Goal: Find contact information: Find contact information

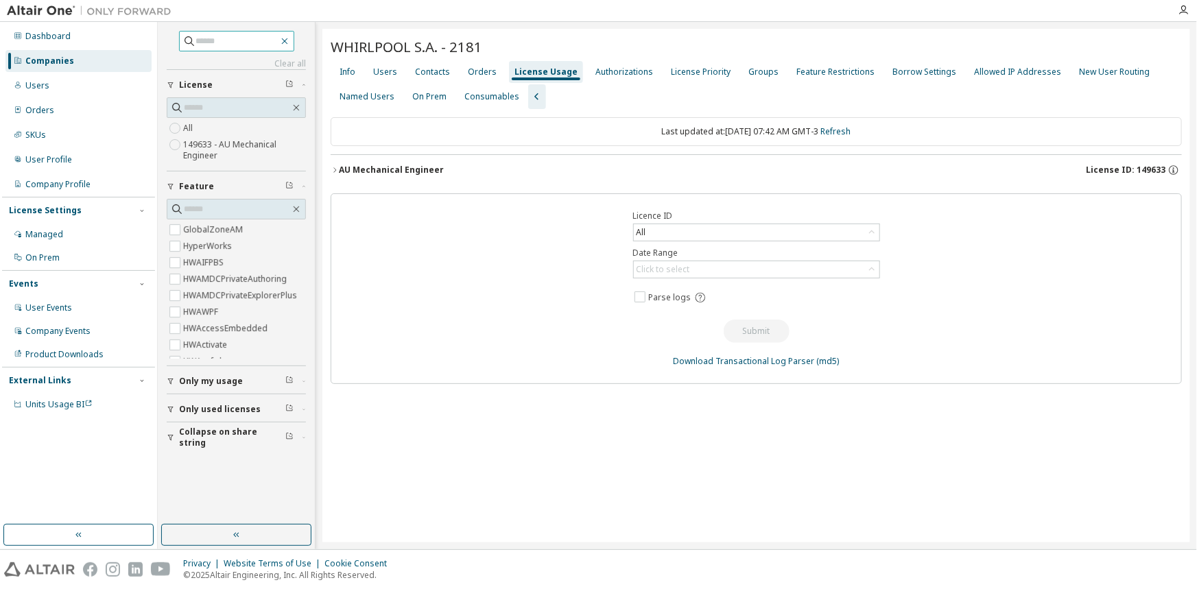
click at [290, 40] on icon "button" at bounding box center [284, 41] width 11 height 11
click at [89, 62] on div "Companies" at bounding box center [78, 61] width 146 height 22
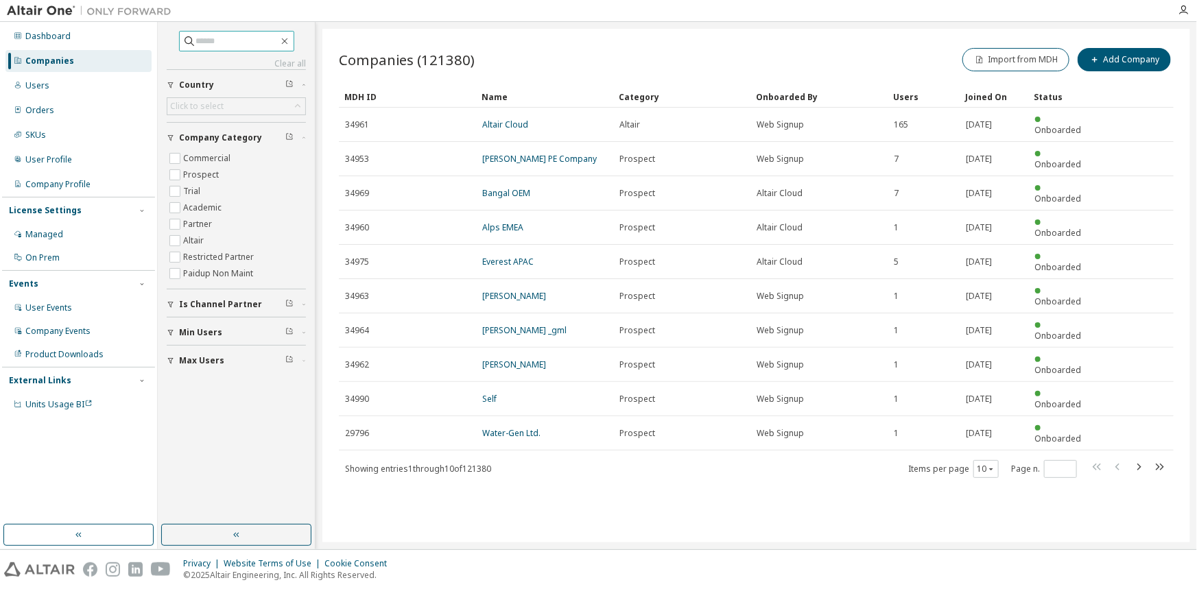
click at [221, 34] on input "text" at bounding box center [237, 41] width 82 height 14
type input "***"
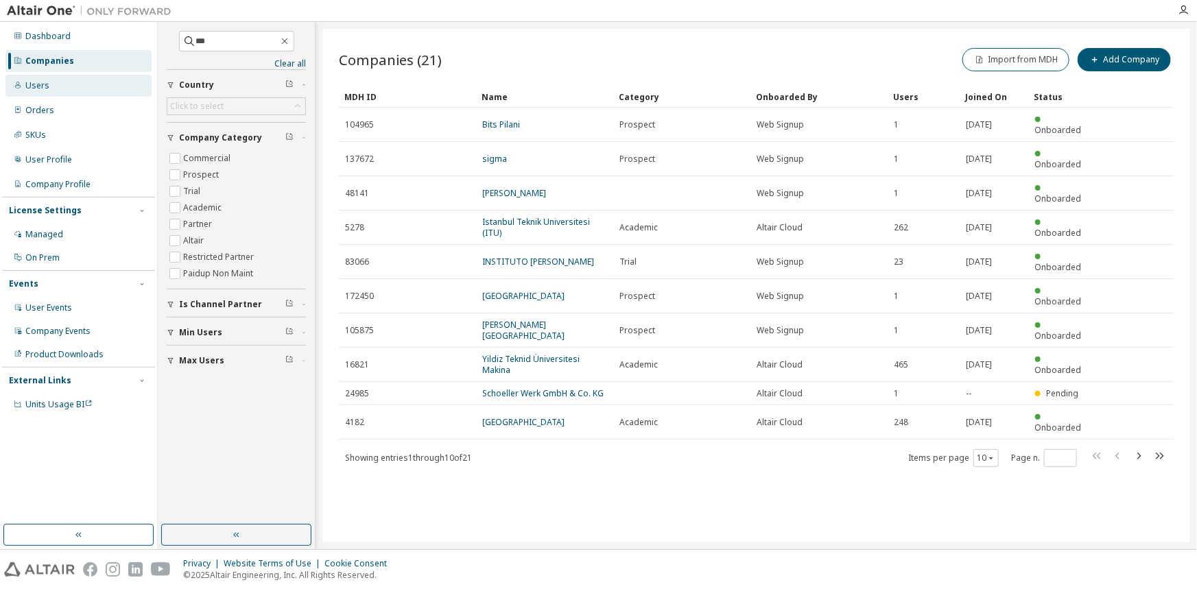
drag, startPoint x: 54, startPoint y: 90, endPoint x: 50, endPoint y: 83, distance: 8.0
click at [53, 89] on div "Users" at bounding box center [78, 86] width 146 height 22
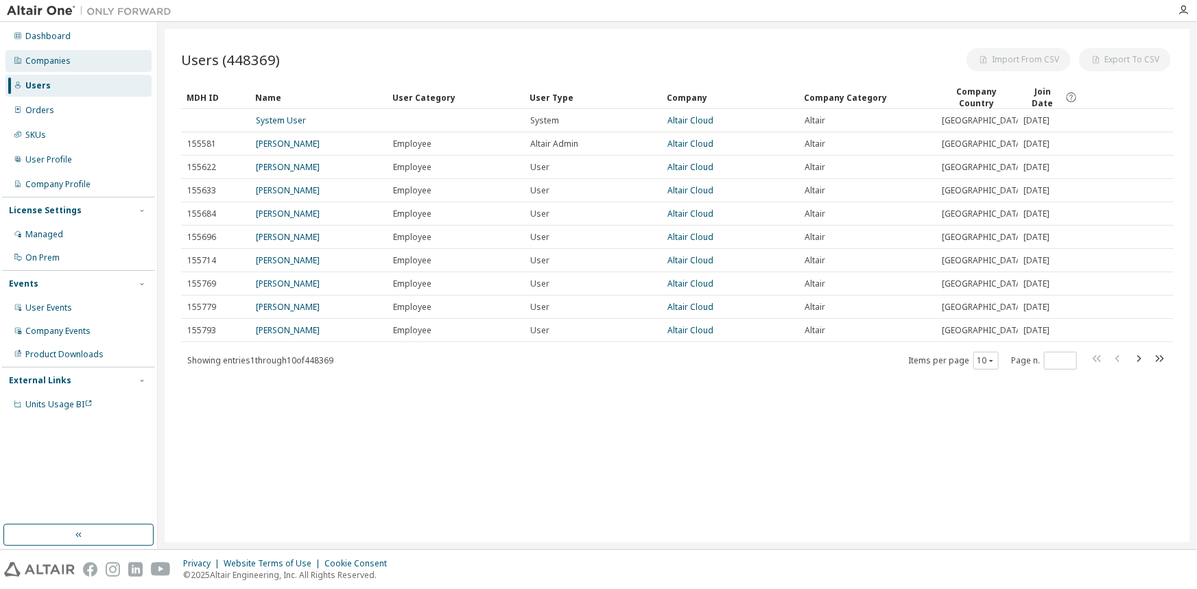
click at [49, 66] on div "Companies" at bounding box center [47, 61] width 45 height 11
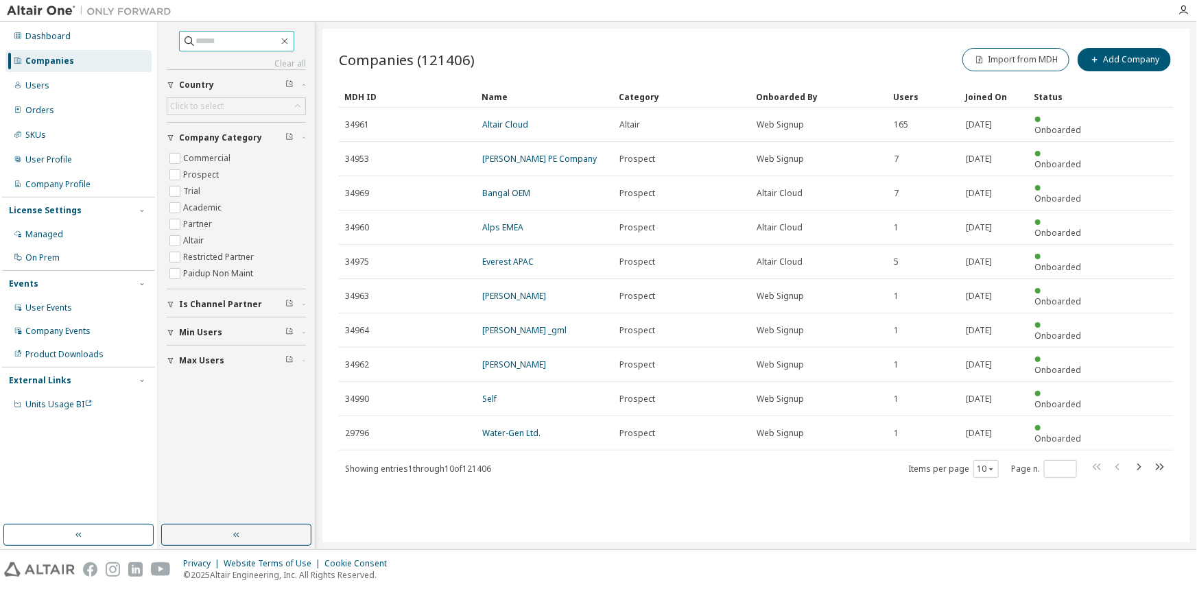
click at [215, 41] on input "text" at bounding box center [237, 41] width 82 height 14
type input "***"
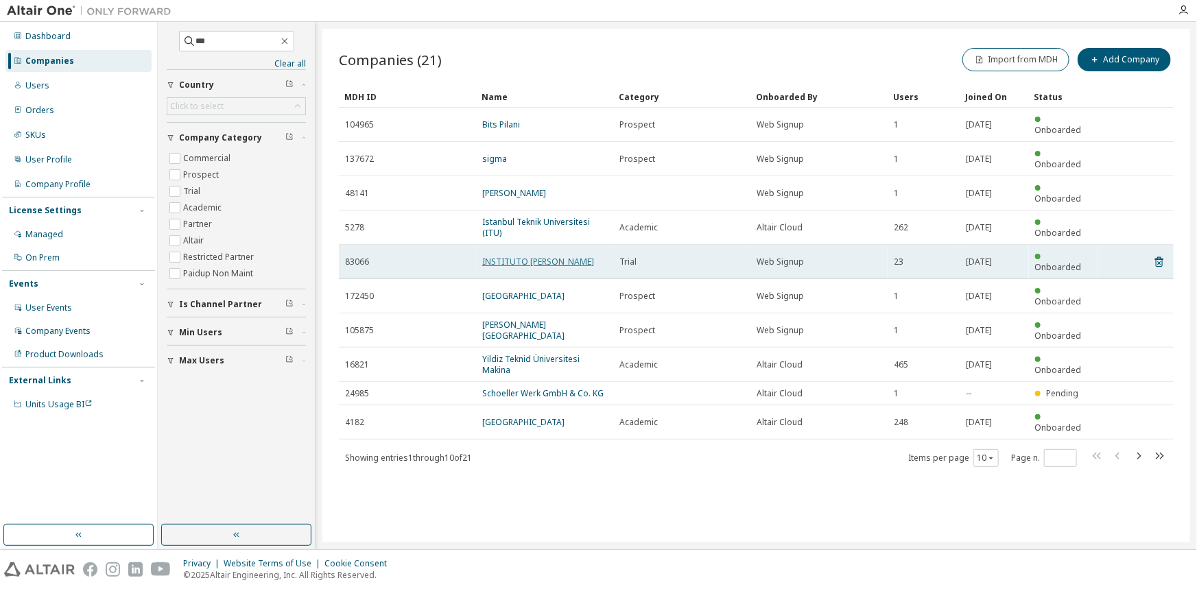
click at [503, 256] on link "INSTITUTO [PERSON_NAME]" at bounding box center [538, 262] width 112 height 12
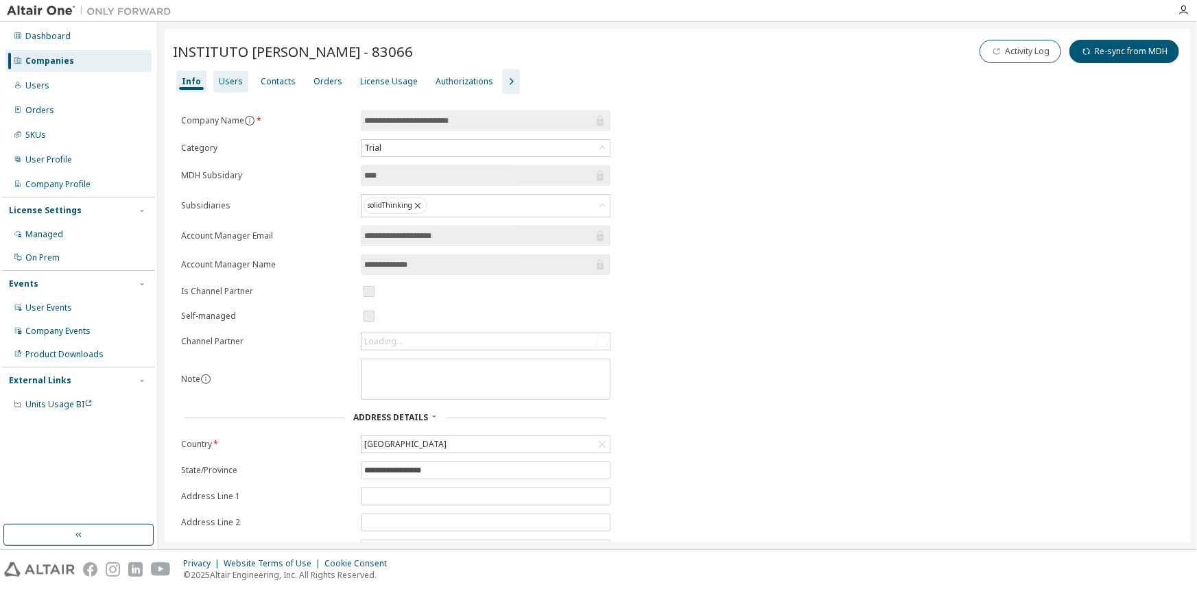
click at [236, 84] on div "Users" at bounding box center [231, 81] width 24 height 11
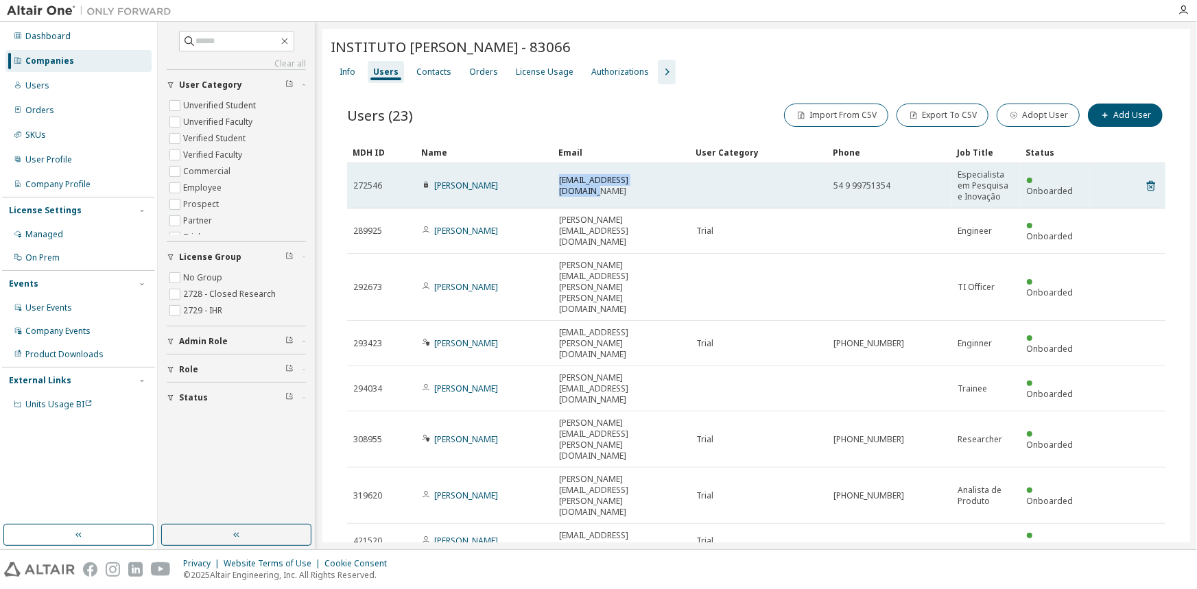
drag, startPoint x: 671, startPoint y: 193, endPoint x: 558, endPoint y: 195, distance: 112.5
click at [558, 195] on td "[EMAIL_ADDRESS][DOMAIN_NAME]" at bounding box center [621, 185] width 137 height 45
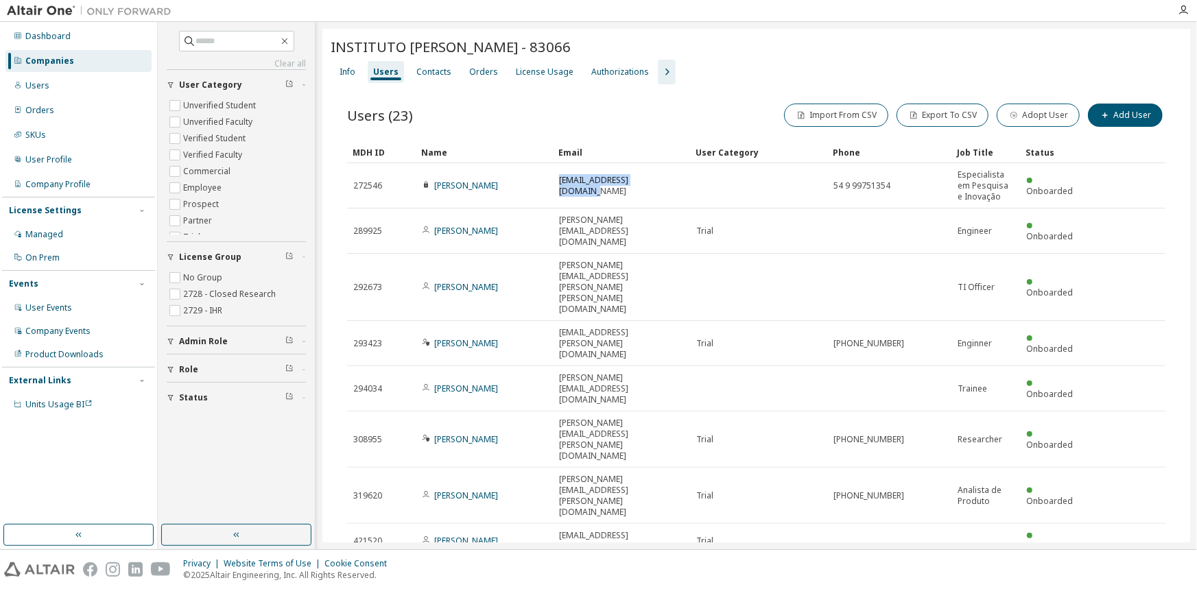
copy span "[EMAIL_ADDRESS][DOMAIN_NAME]"
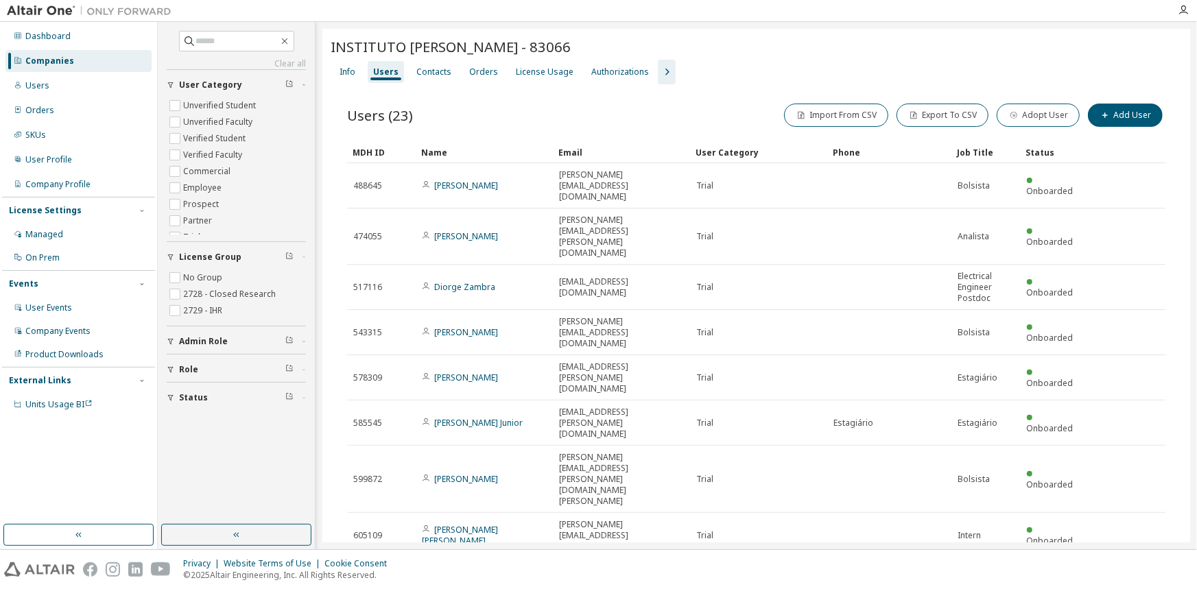
type input "*"
